Goal: Task Accomplishment & Management: Use online tool/utility

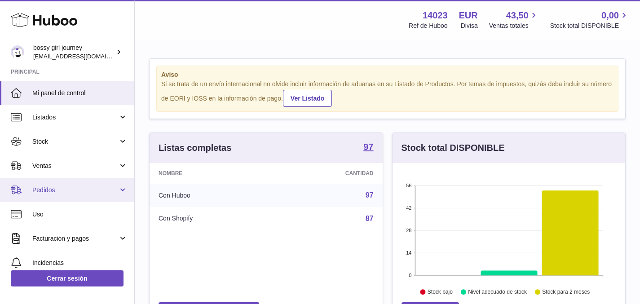
click at [59, 195] on link "Pedidos" at bounding box center [67, 190] width 134 height 24
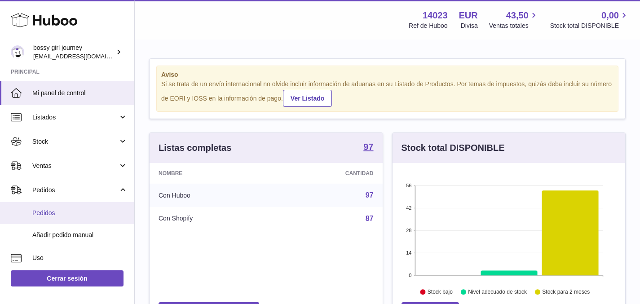
click at [66, 213] on span "Pedidos" at bounding box center [79, 213] width 95 height 9
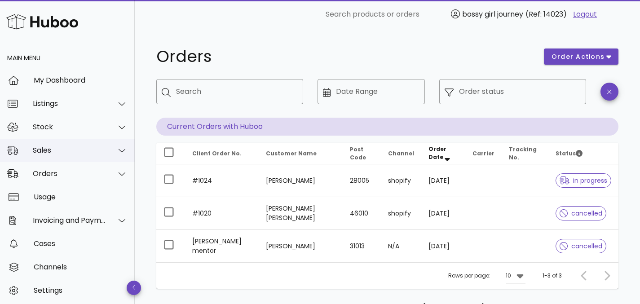
click at [74, 154] on div "Sales" at bounding box center [69, 150] width 73 height 9
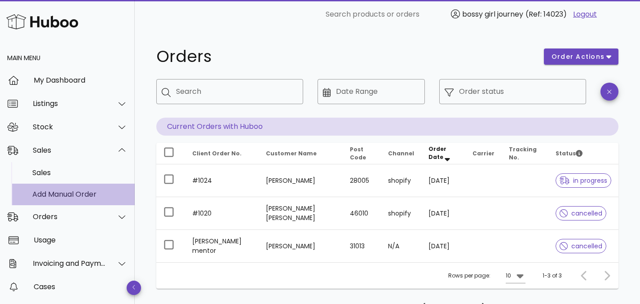
click at [73, 184] on link "Add Manual Order" at bounding box center [67, 195] width 135 height 22
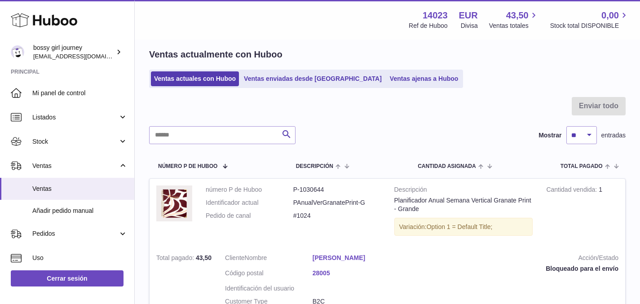
scroll to position [39, 0]
